Goal: Task Accomplishment & Management: Manage account settings

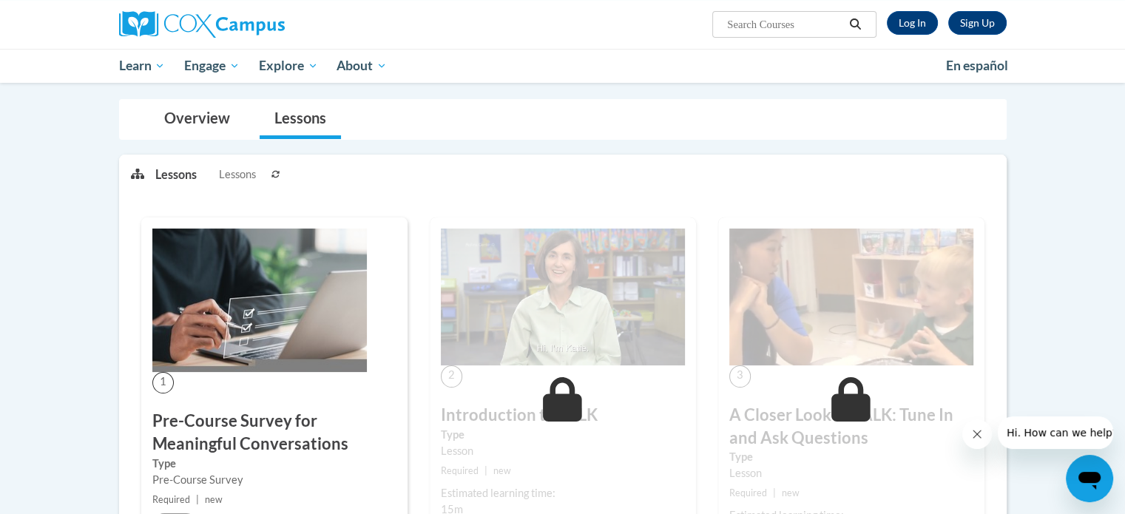
scroll to position [148, 0]
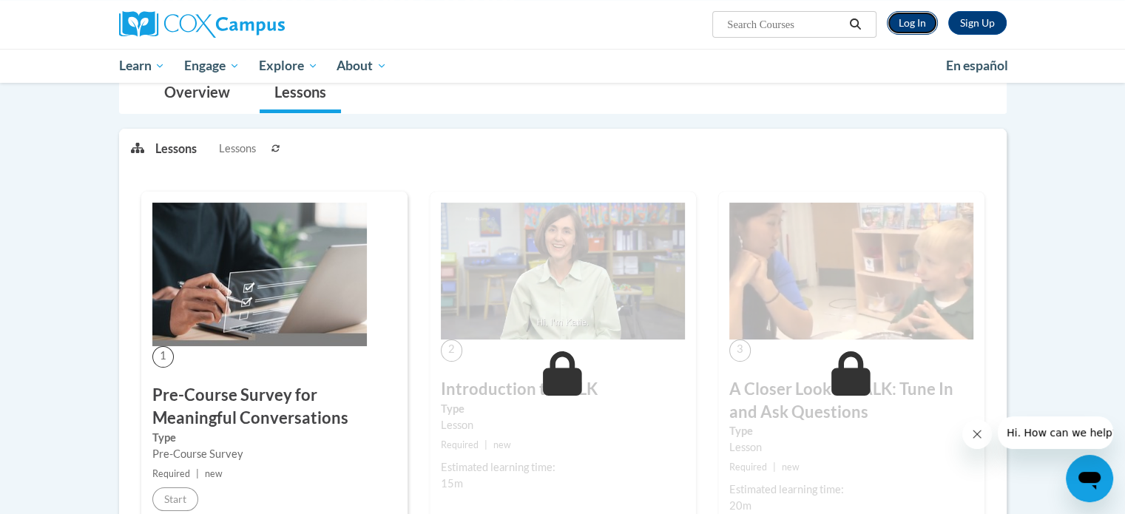
click at [917, 21] on link "Log In" at bounding box center [912, 23] width 51 height 24
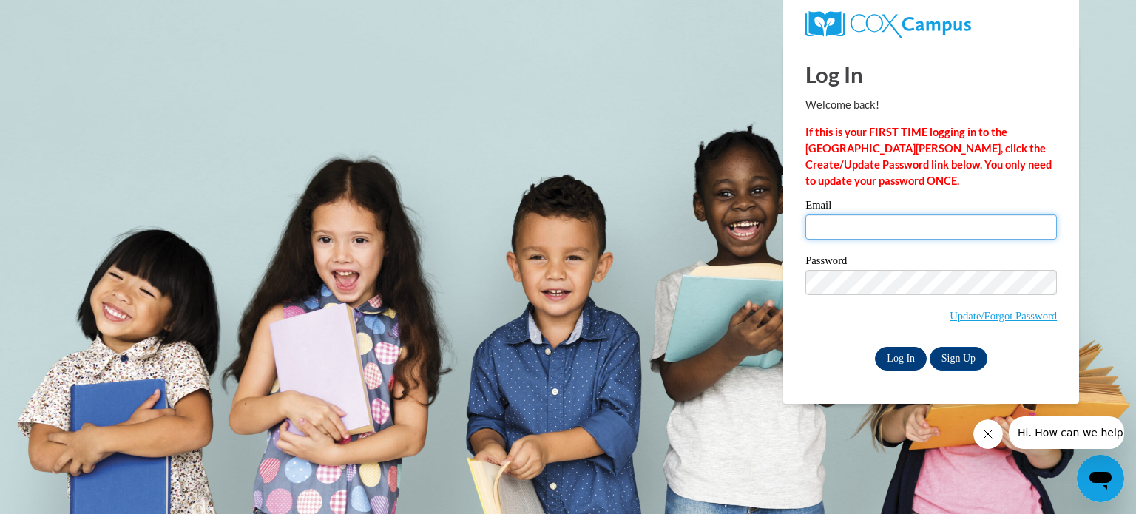
type input "khart@picca.info"
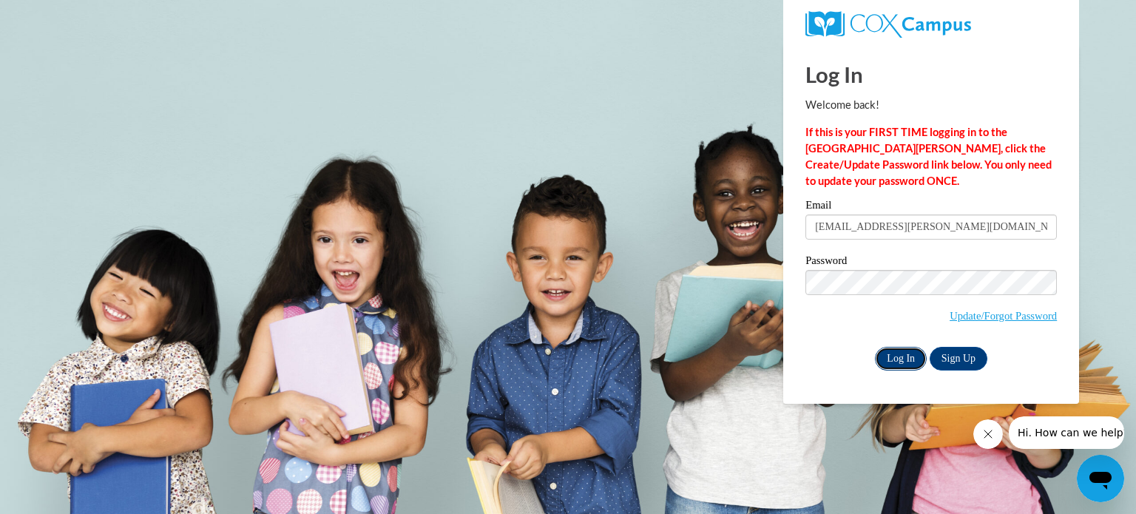
click at [892, 356] on input "Log In" at bounding box center [901, 359] width 52 height 24
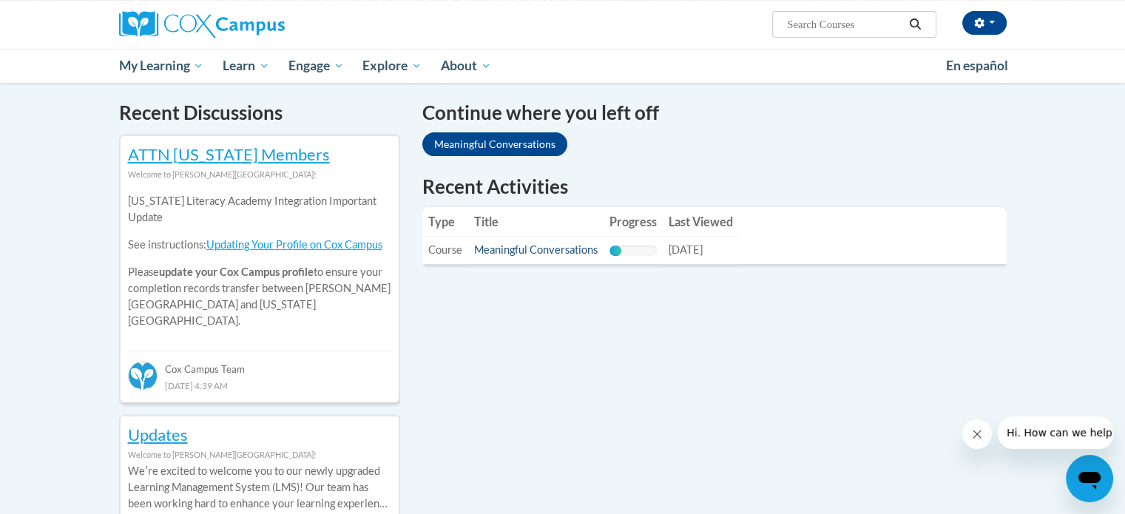
scroll to position [444, 0]
click at [459, 138] on link "Meaningful Conversations" at bounding box center [494, 144] width 145 height 24
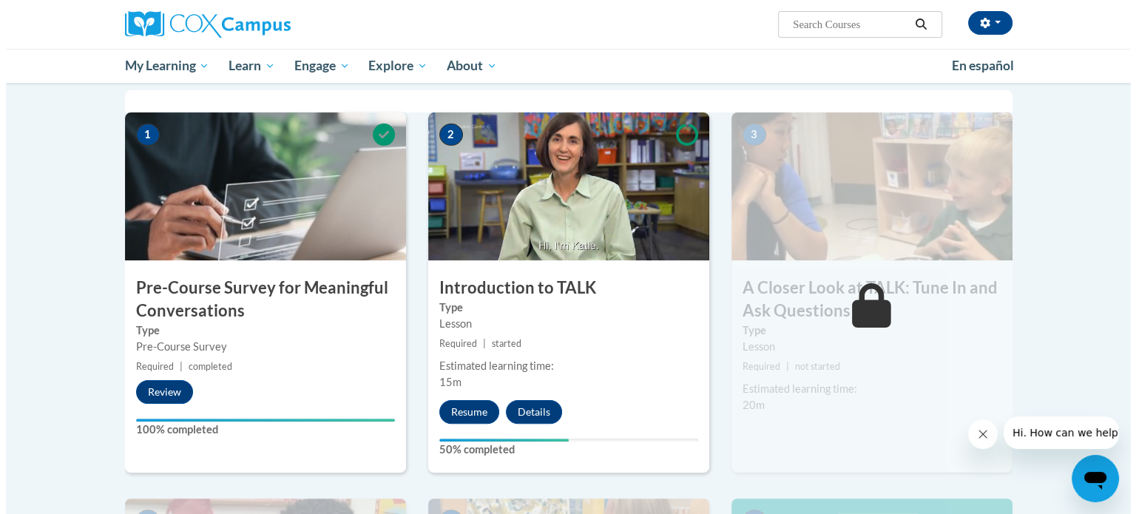
scroll to position [370, 0]
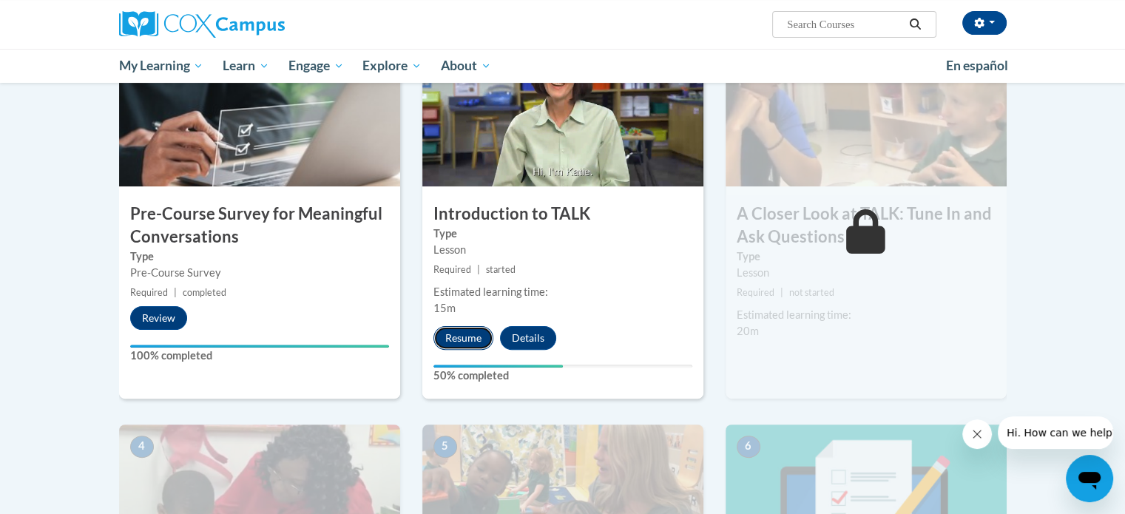
click at [459, 338] on button "Resume" at bounding box center [463, 338] width 60 height 24
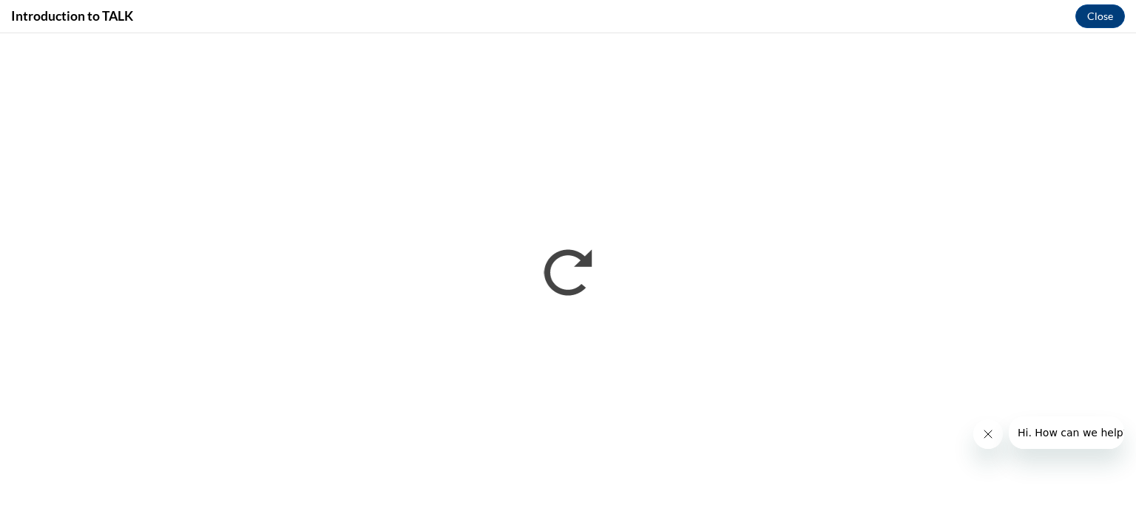
scroll to position [0, 0]
